Goal: Transaction & Acquisition: Purchase product/service

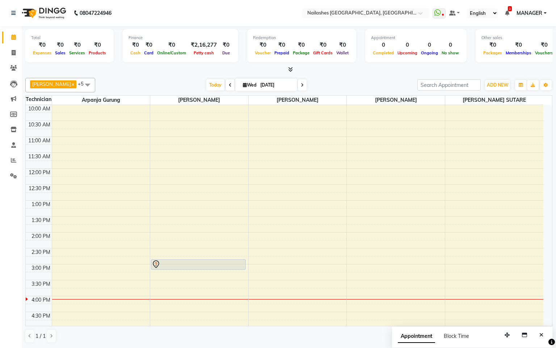
scroll to position [54, 0]
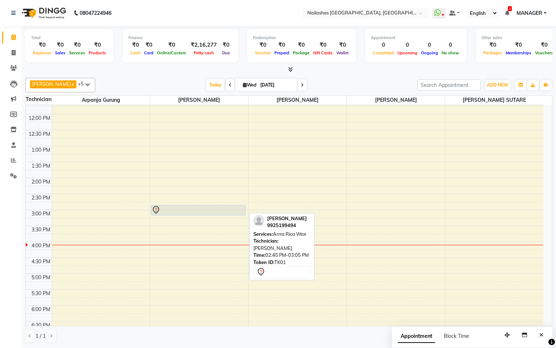
click at [200, 206] on link "[PERSON_NAME], TK01, 02:45 PM-03:05 PM, [GEOGRAPHIC_DATA] Wax" at bounding box center [198, 210] width 95 height 11
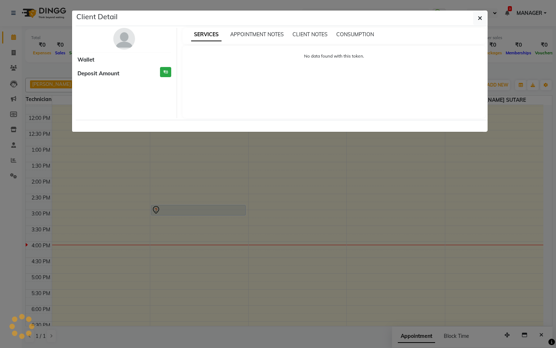
select select "7"
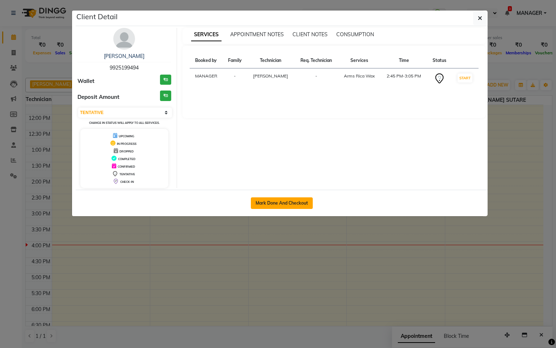
click at [305, 203] on button "Mark Done And Checkout" at bounding box center [282, 203] width 62 height 12
select select "service"
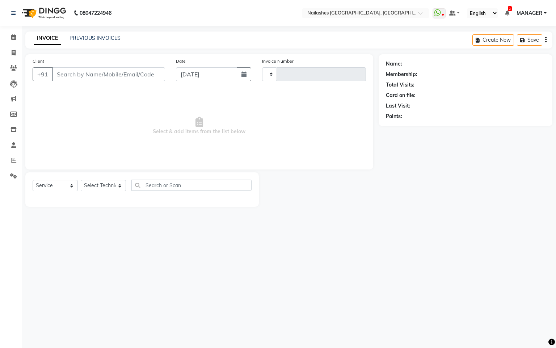
type input "0126"
select select "8442"
type input "99******94"
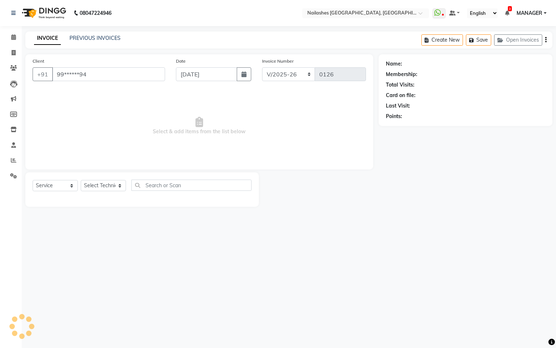
select select "83876"
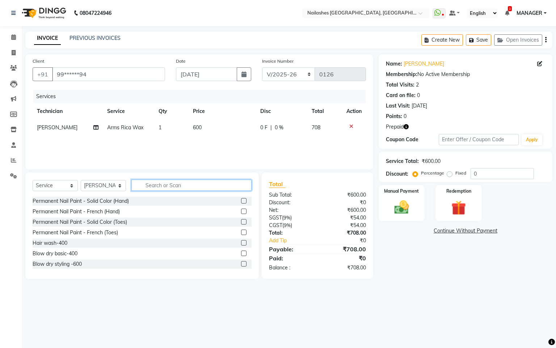
click at [175, 184] on input "text" at bounding box center [191, 185] width 120 height 11
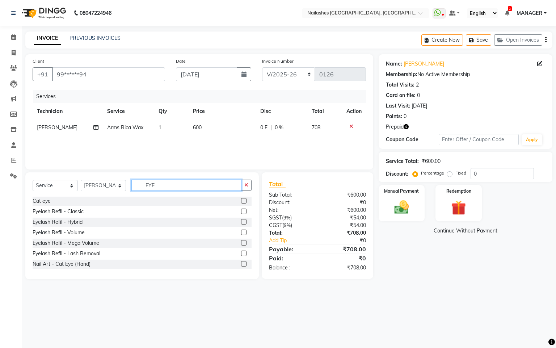
click at [177, 185] on input "EYE" at bounding box center [186, 185] width 110 height 11
type input "E"
type input "TH"
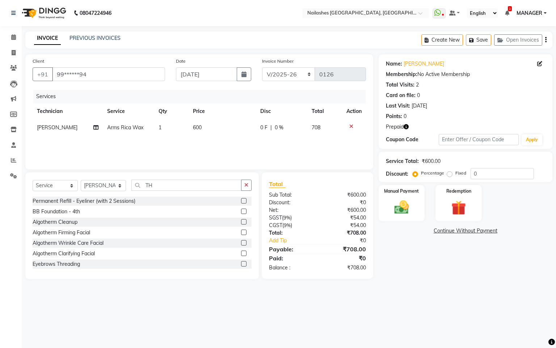
click at [241, 263] on label at bounding box center [243, 263] width 5 height 5
click at [241, 263] on input "checkbox" at bounding box center [243, 264] width 5 height 5
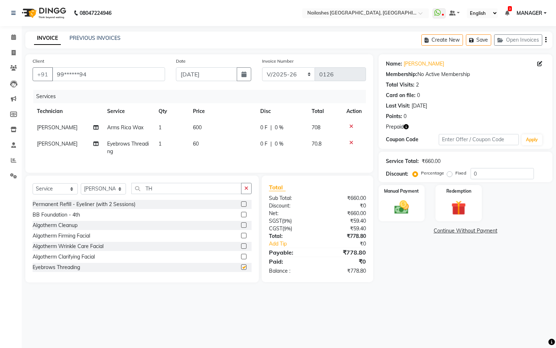
checkbox input "false"
click at [171, 194] on input "TH" at bounding box center [186, 188] width 110 height 11
type input "T"
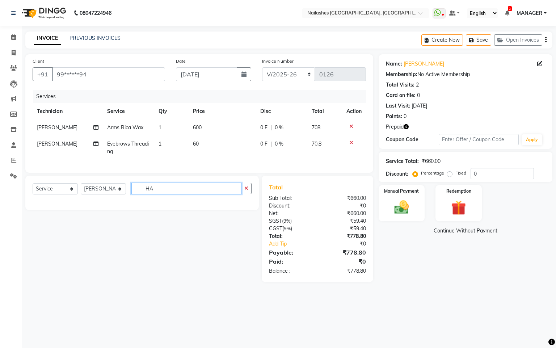
type input "H"
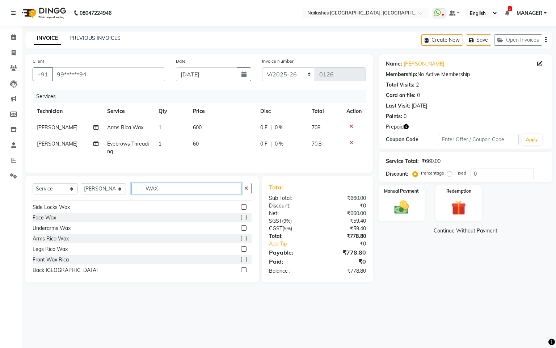
scroll to position [54, 0]
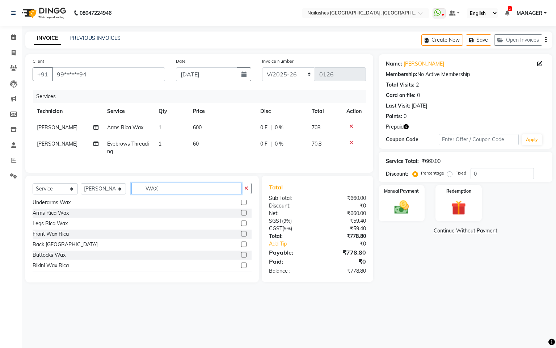
type input "WAX"
click at [241, 226] on label at bounding box center [243, 223] width 5 height 5
click at [241, 226] on input "checkbox" at bounding box center [243, 223] width 5 height 5
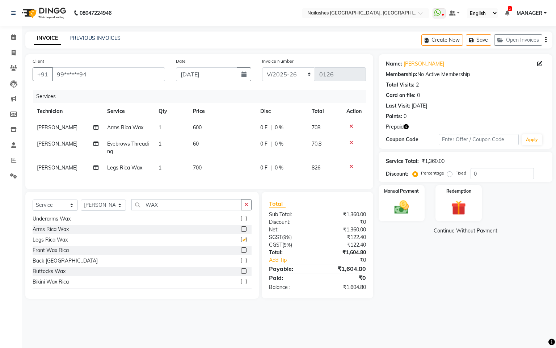
checkbox input "false"
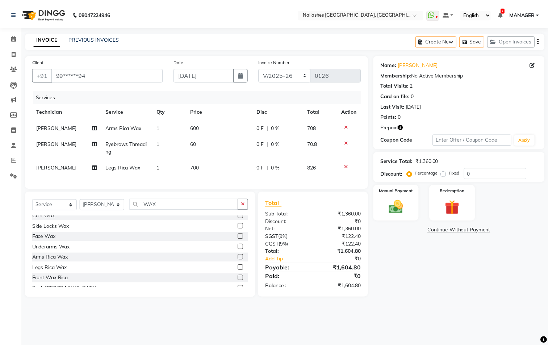
scroll to position [0, 0]
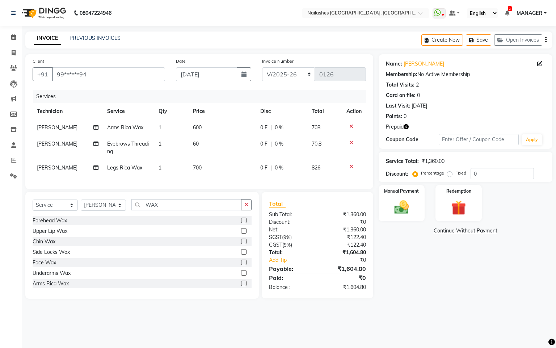
click at [198, 166] on span "700" at bounding box center [197, 167] width 9 height 7
select select "83876"
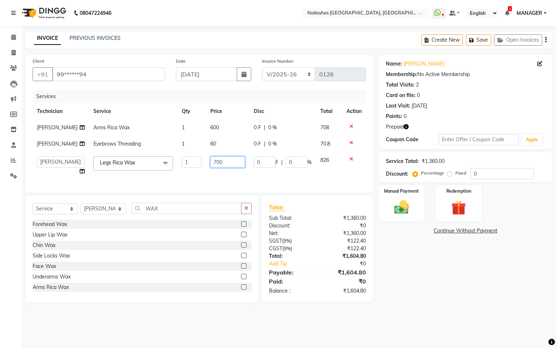
click at [224, 163] on input "700" at bounding box center [227, 161] width 35 height 11
type input "7"
type input "350"
click at [277, 175] on td "0 F | 0 %" at bounding box center [283, 166] width 67 height 28
select select "83876"
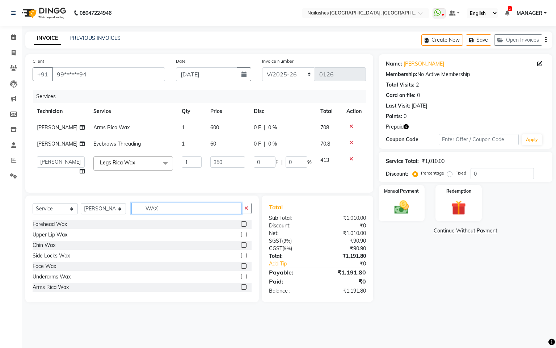
click at [180, 212] on input "WAX" at bounding box center [186, 208] width 110 height 11
click at [241, 279] on label at bounding box center [243, 276] width 5 height 5
click at [241, 279] on input "checkbox" at bounding box center [243, 277] width 5 height 5
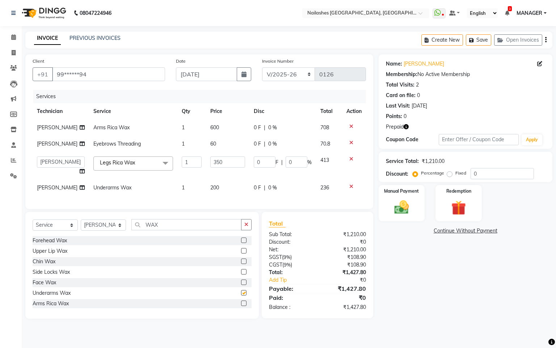
checkbox input "false"
click at [241, 254] on label at bounding box center [243, 250] width 5 height 5
click at [241, 254] on input "checkbox" at bounding box center [243, 251] width 5 height 5
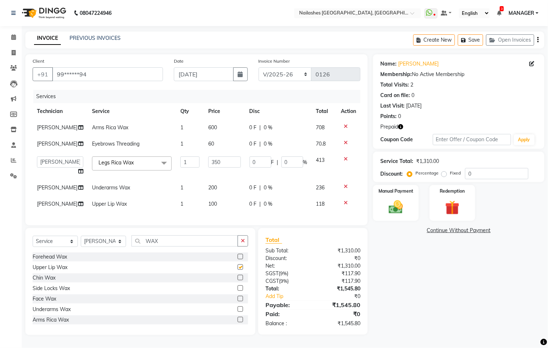
checkbox input "false"
click at [403, 199] on img at bounding box center [396, 207] width 24 height 17
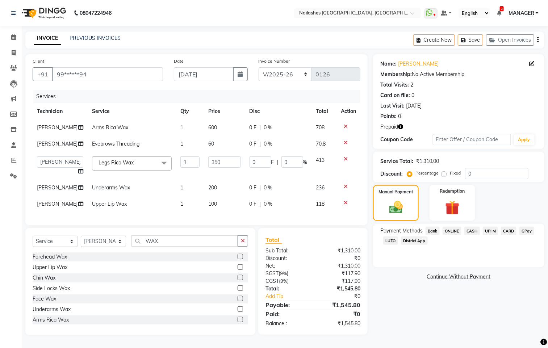
click at [468, 227] on span "CASH" at bounding box center [472, 231] width 16 height 8
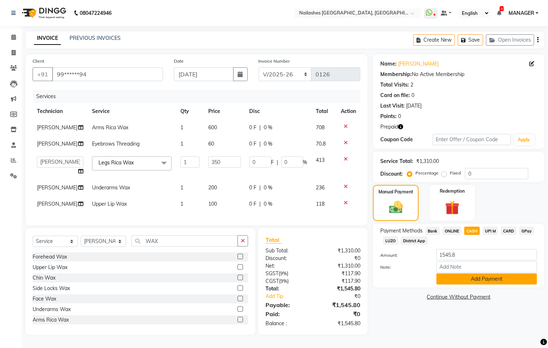
click at [481, 274] on button "Add Payment" at bounding box center [487, 279] width 101 height 11
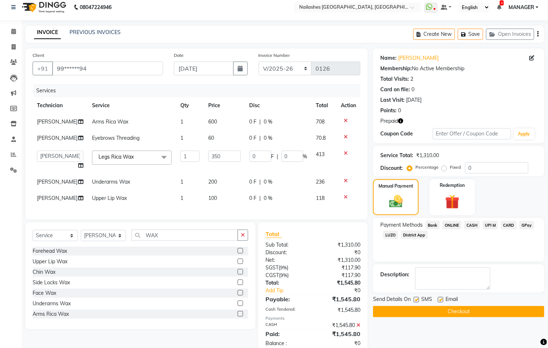
click at [460, 313] on button "Checkout" at bounding box center [458, 311] width 171 height 11
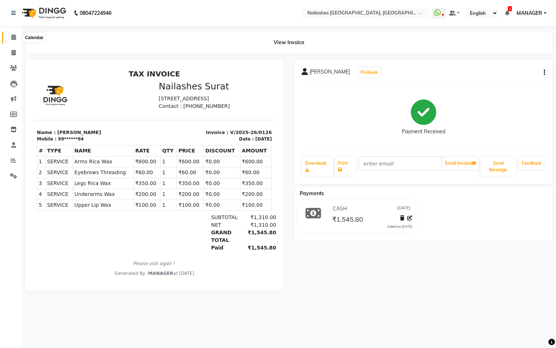
click at [11, 35] on icon at bounding box center [13, 36] width 5 height 5
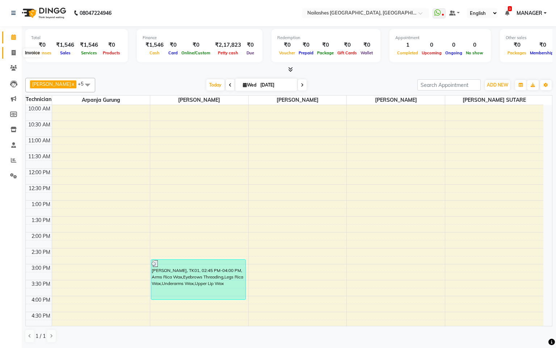
click at [14, 51] on icon at bounding box center [14, 52] width 4 height 5
select select "service"
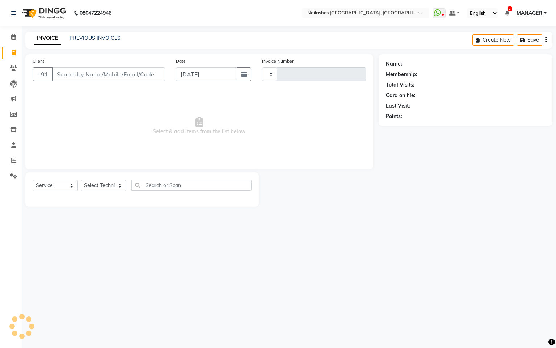
type input "0127"
select select "8442"
click at [107, 36] on link "PREVIOUS INVOICES" at bounding box center [95, 38] width 51 height 7
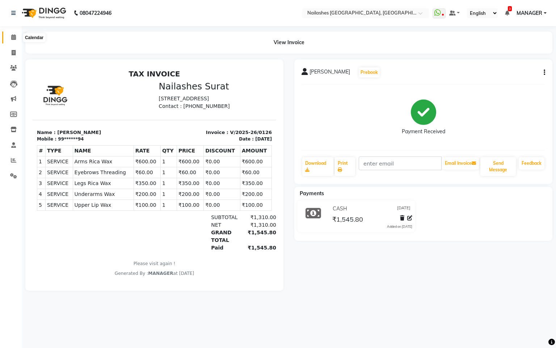
click at [12, 34] on icon at bounding box center [13, 36] width 5 height 5
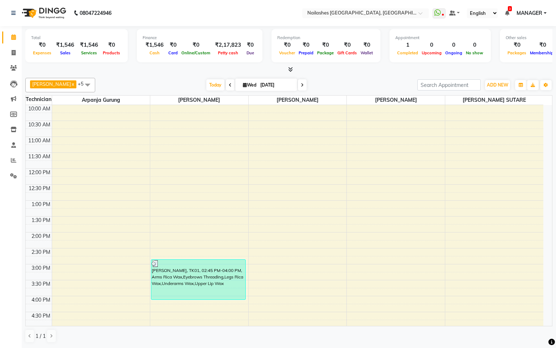
scroll to position [54, 0]
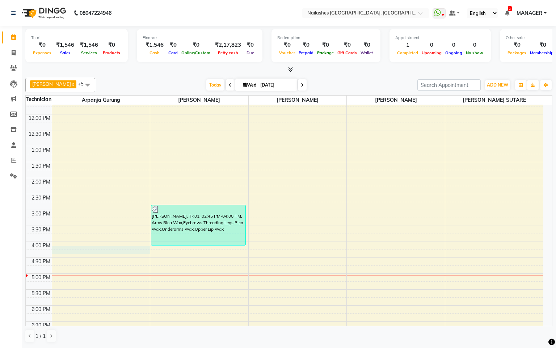
click at [72, 252] on div "10:00 AM 10:30 AM 11:00 AM 11:30 AM 12:00 PM 12:30 PM 1:00 PM 1:30 PM 2:00 PM 2…" at bounding box center [285, 226] width 518 height 350
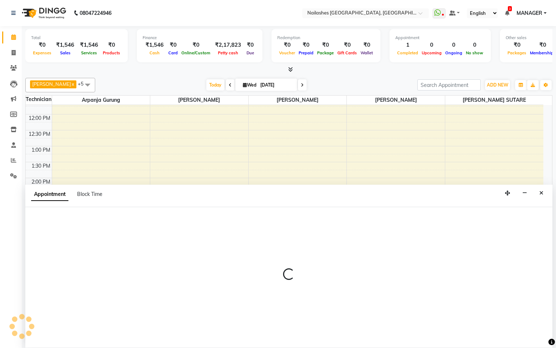
select select "83857"
select select "tentative"
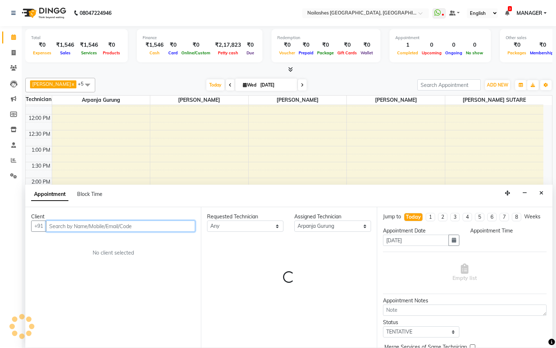
select select "960"
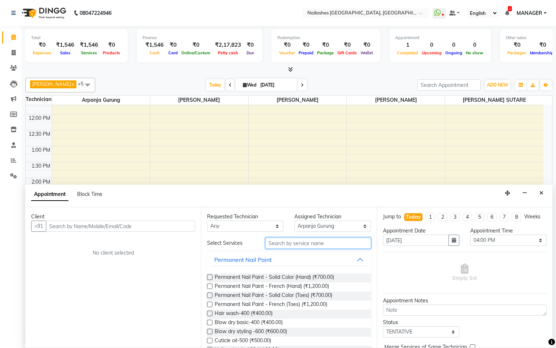
click at [308, 242] on input "text" at bounding box center [319, 243] width 106 height 11
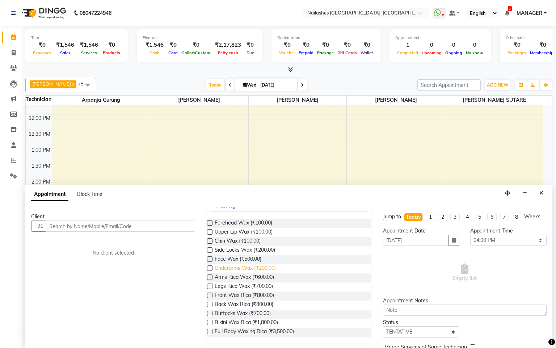
scroll to position [55, 0]
type input "WAX"
click at [123, 296] on div "Client +91 No client selected" at bounding box center [113, 277] width 176 height 141
click at [539, 197] on button "Close" at bounding box center [542, 193] width 11 height 11
